Goal: Obtain resource: Obtain resource

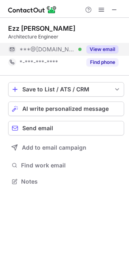
scroll to position [176, 129]
click at [105, 46] on button "View email" at bounding box center [102, 49] width 32 height 8
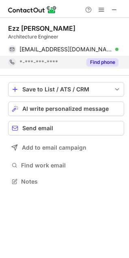
click at [104, 62] on button "Find phone" at bounding box center [102, 62] width 32 height 8
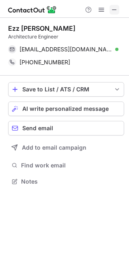
click at [112, 10] on span at bounding box center [114, 9] width 6 height 6
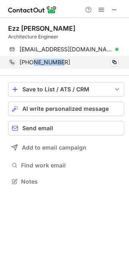
drag, startPoint x: 34, startPoint y: 60, endPoint x: 62, endPoint y: 62, distance: 28.5
click at [62, 62] on div "+96590000473" at bounding box center [68, 62] width 99 height 7
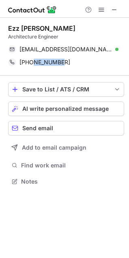
copy span "90000473"
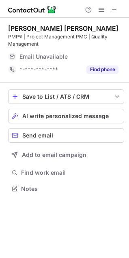
scroll to position [183, 129]
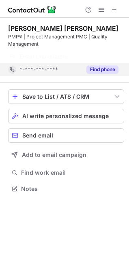
click at [88, 70] on button "Find phone" at bounding box center [102, 70] width 32 height 8
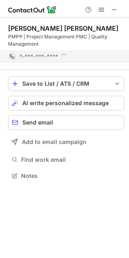
scroll to position [170, 129]
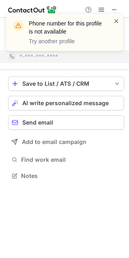
click at [117, 21] on span at bounding box center [116, 21] width 6 height 8
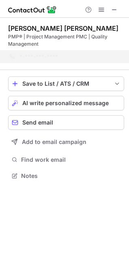
click at [115, 9] on div "Phone number for this profile is not available Try another profile" at bounding box center [65, 36] width 130 height 60
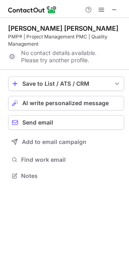
click at [115, 9] on span at bounding box center [114, 9] width 6 height 6
click at [116, 13] on span at bounding box center [114, 9] width 6 height 6
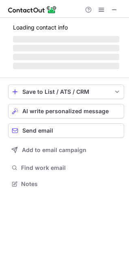
scroll to position [176, 129]
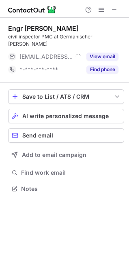
click at [106, 63] on div "Find phone" at bounding box center [99, 69] width 37 height 13
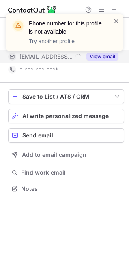
click at [105, 47] on div "Phone number for this profile is not available Try another profile" at bounding box center [61, 32] width 104 height 31
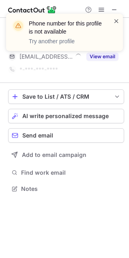
click at [117, 20] on span at bounding box center [116, 21] width 6 height 8
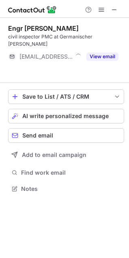
scroll to position [163, 129]
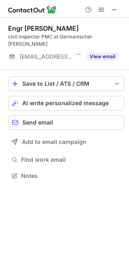
click at [104, 53] on button "View email" at bounding box center [102, 57] width 32 height 8
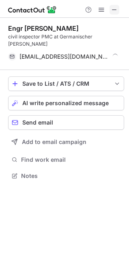
click at [115, 7] on span at bounding box center [114, 9] width 6 height 6
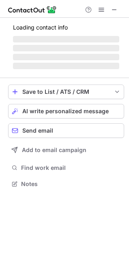
scroll to position [176, 129]
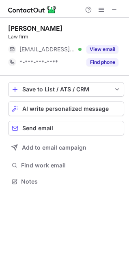
click at [77, 21] on div "[PERSON_NAME] Law firm [EMAIL_ADDRESS][DOMAIN_NAME] Verified View email *-***-*…" at bounding box center [66, 47] width 116 height 58
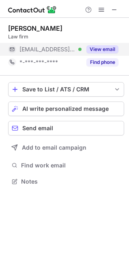
click at [97, 49] on button "View email" at bounding box center [102, 49] width 32 height 8
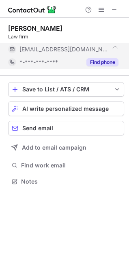
click at [98, 61] on button "Find phone" at bounding box center [102, 62] width 32 height 8
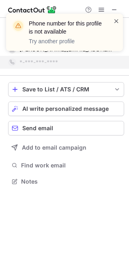
click at [115, 21] on span at bounding box center [116, 21] width 6 height 8
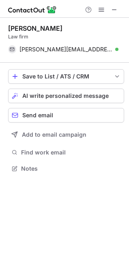
scroll to position [163, 129]
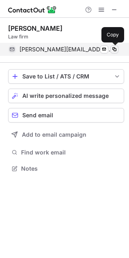
click at [116, 49] on span at bounding box center [114, 49] width 6 height 6
